Goal: Task Accomplishment & Management: Complete application form

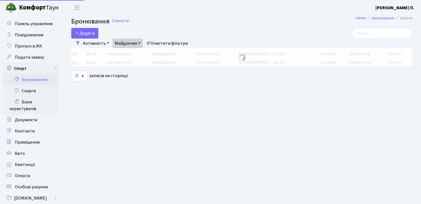
select select "25"
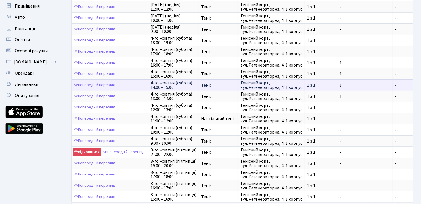
scroll to position [140, 0]
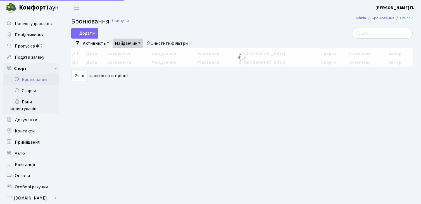
select select "25"
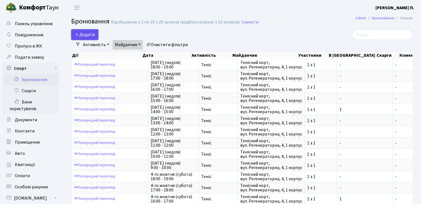
click at [85, 36] on button "Додати" at bounding box center [84, 34] width 27 height 11
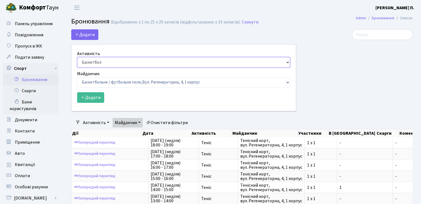
click at [111, 62] on select "Баскетбол Волейбол Йога Катання на роликах Настільний теніс Теніс Футбол Фітнес" at bounding box center [183, 62] width 213 height 11
select select "1"
click at [77, 57] on select "Баскетбол Волейбол Йога Катання на роликах Настільний теніс Теніс Футбол Фітнес" at bounding box center [183, 62] width 213 height 11
click at [100, 84] on select "Баскетбольне / футбольне поле, Вул. Регенераторна, 4, 1 корпус Баскетбольне пол…" at bounding box center [183, 82] width 213 height 11
select select "1"
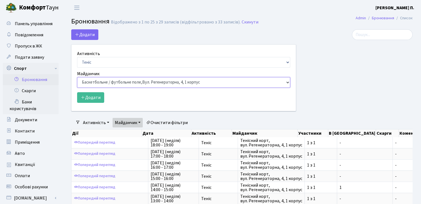
click at [77, 77] on select "Баскетбольне / футбольне поле, Вул. Регенераторна, 4, 1 корпус Баскетбольне пол…" at bounding box center [183, 82] width 213 height 11
click at [101, 98] on button "Додати" at bounding box center [90, 97] width 27 height 11
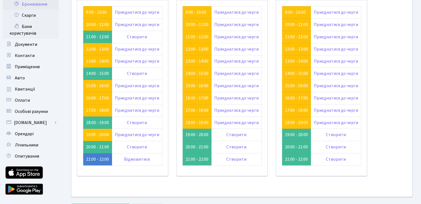
scroll to position [84, 0]
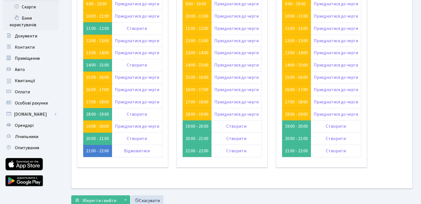
click at [83, 77] on td "15:00 - 16:00" at bounding box center [97, 77] width 29 height 12
